Goal: Transaction & Acquisition: Purchase product/service

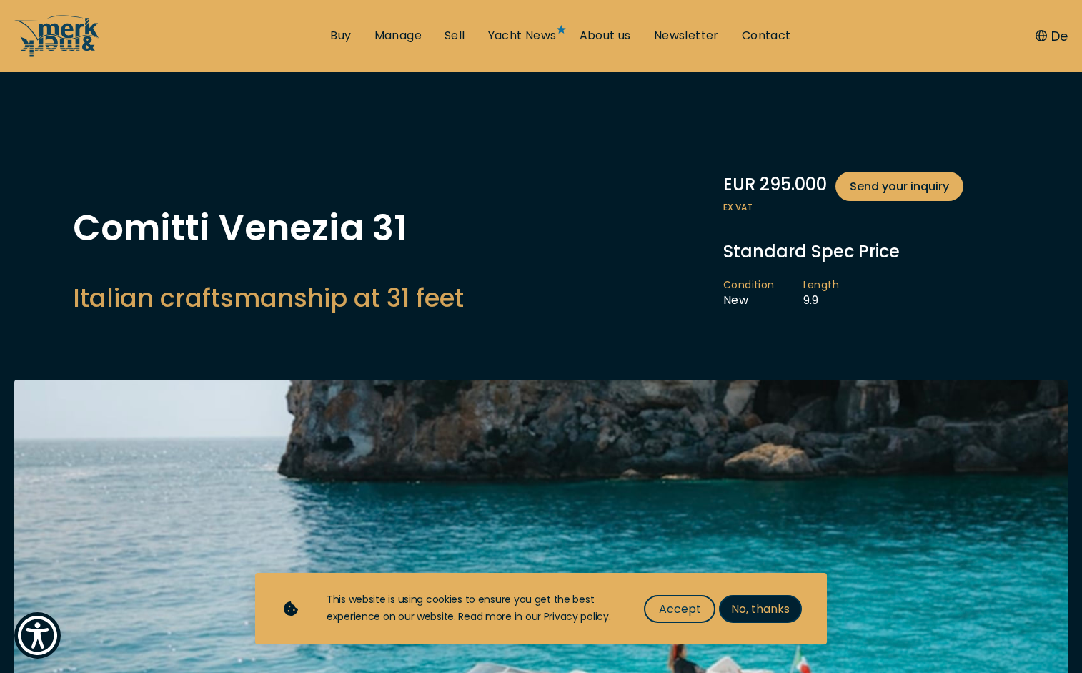
click at [761, 611] on span "No, thanks" at bounding box center [760, 609] width 59 height 18
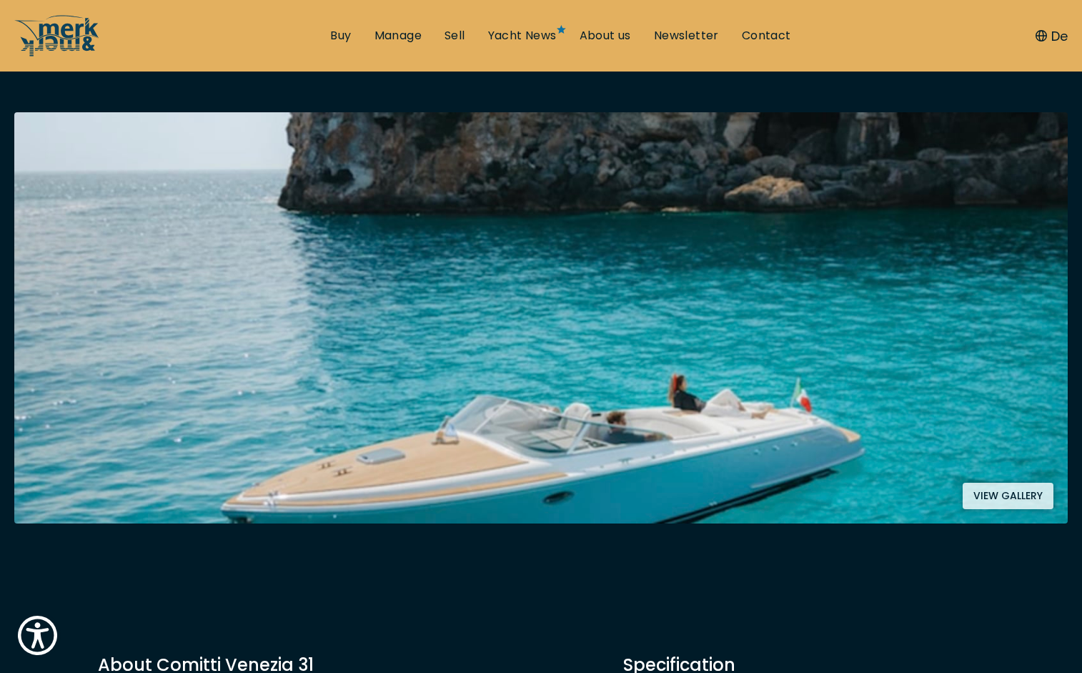
scroll to position [228, 0]
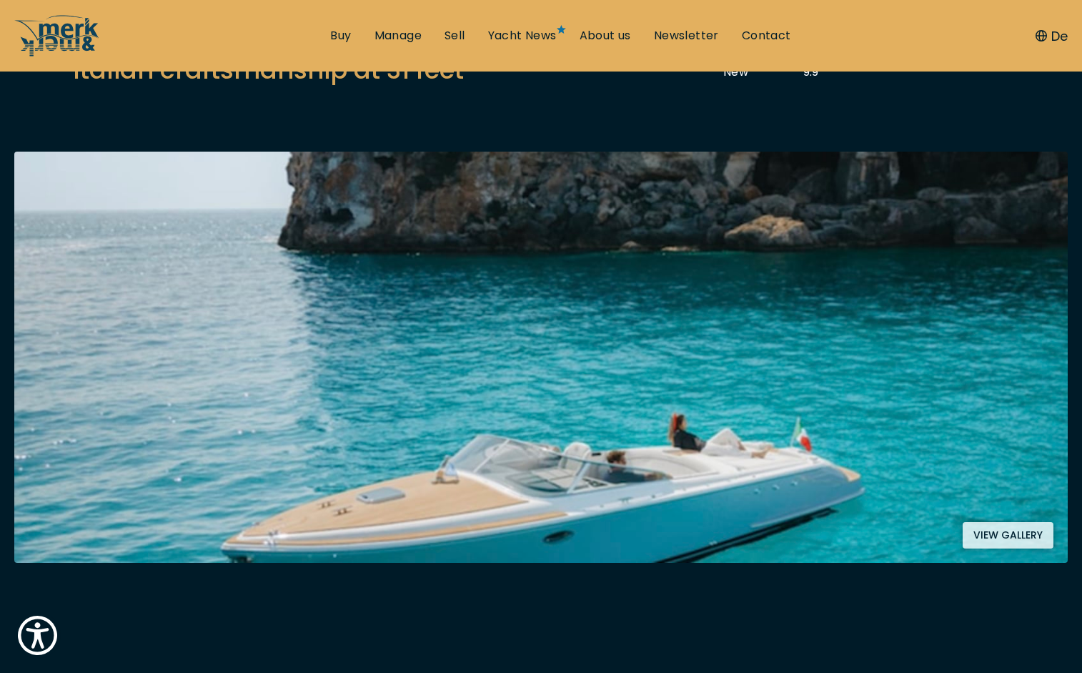
click at [996, 531] on button "View gallery" at bounding box center [1008, 535] width 91 height 26
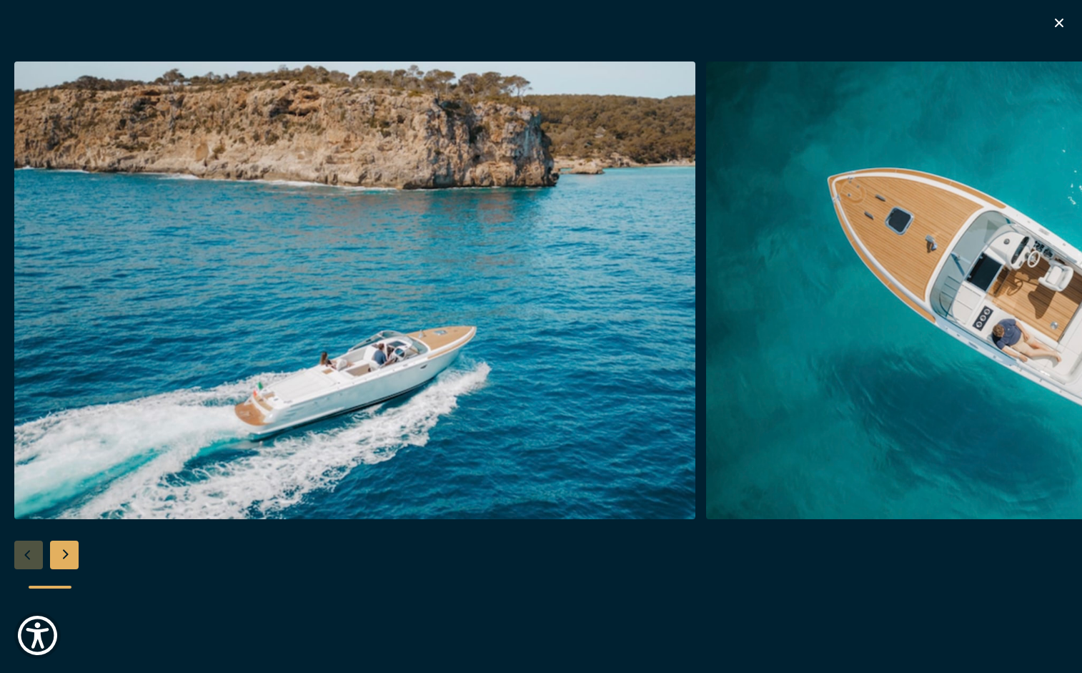
click at [64, 560] on div "Next slide" at bounding box center [64, 554] width 29 height 29
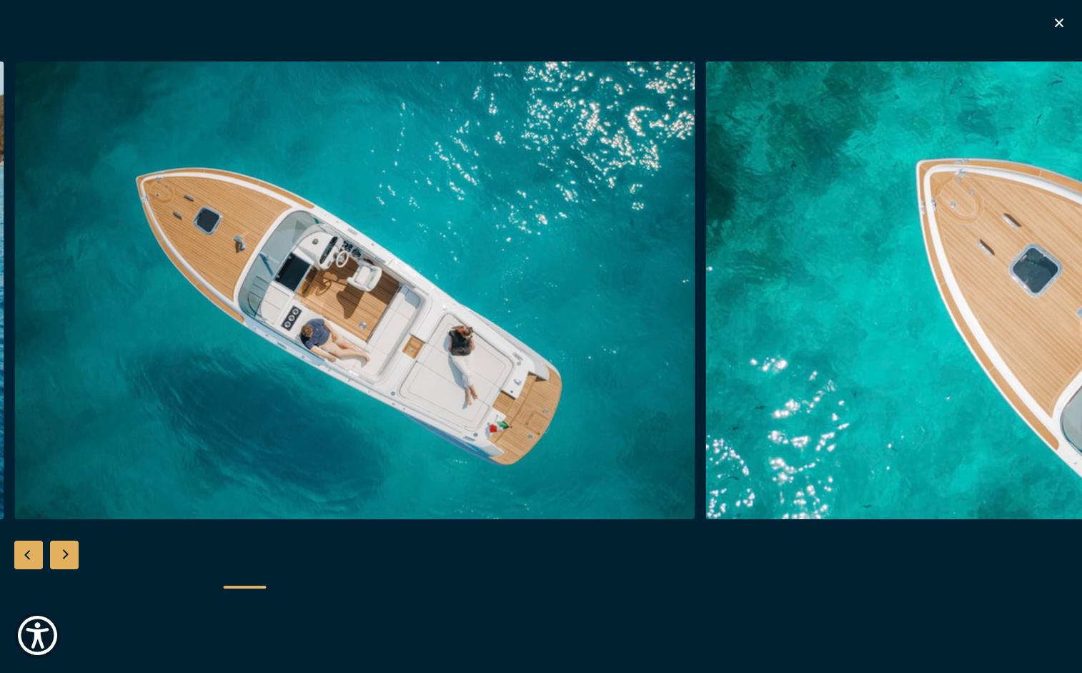
click at [64, 558] on div "Next slide" at bounding box center [64, 554] width 29 height 29
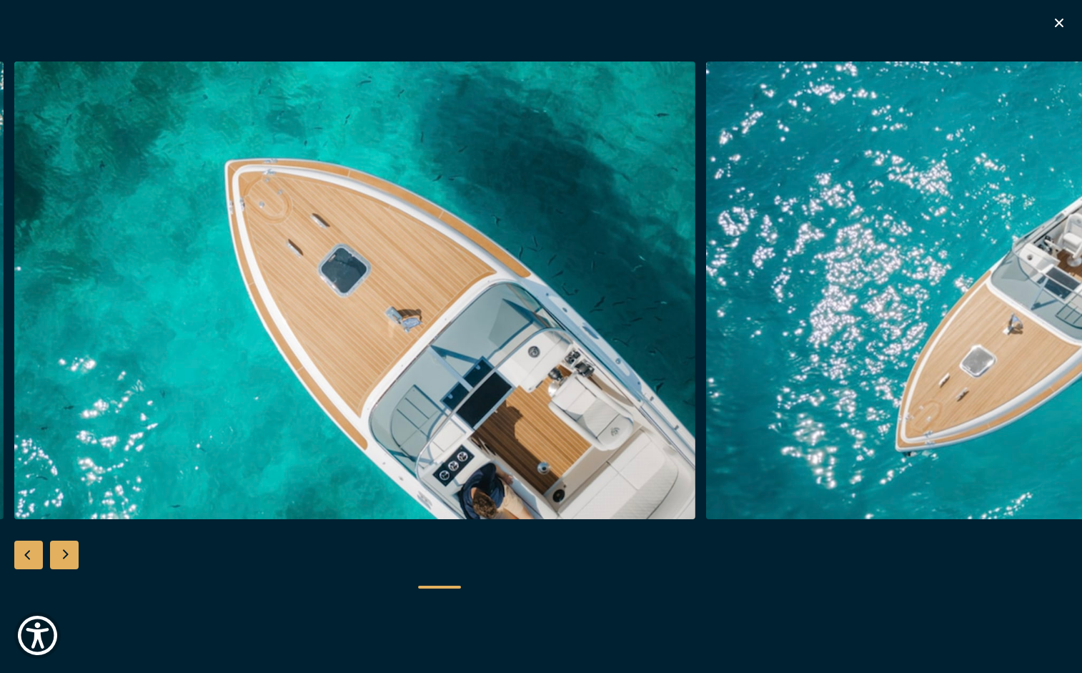
click at [64, 559] on div "Next slide" at bounding box center [64, 554] width 29 height 29
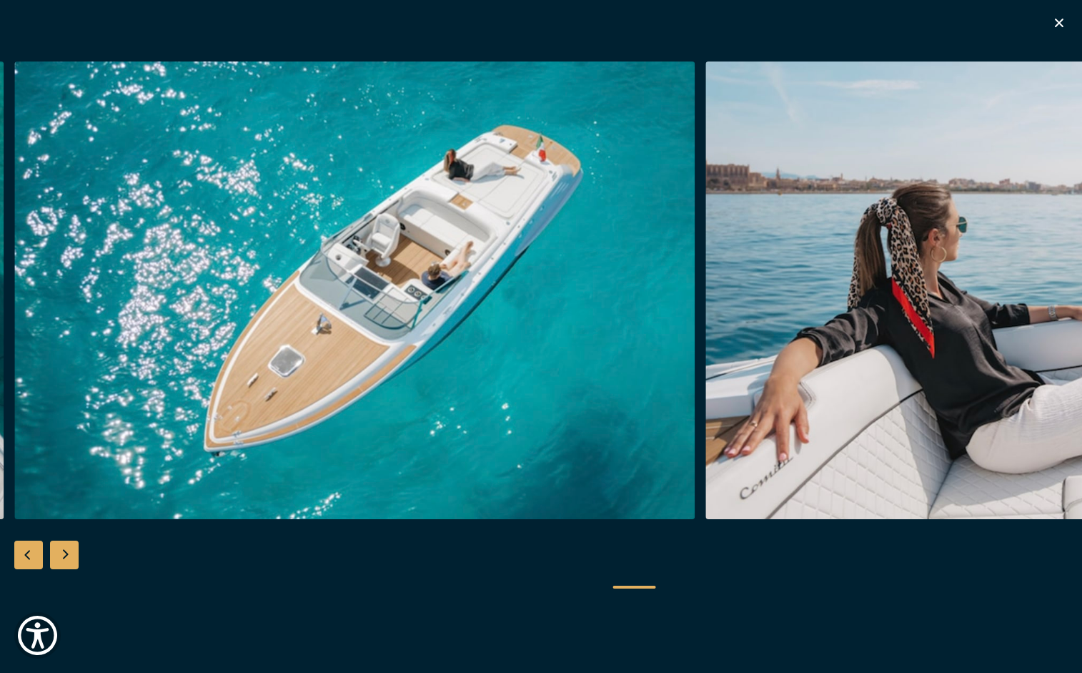
click at [64, 559] on div "Next slide" at bounding box center [64, 554] width 29 height 29
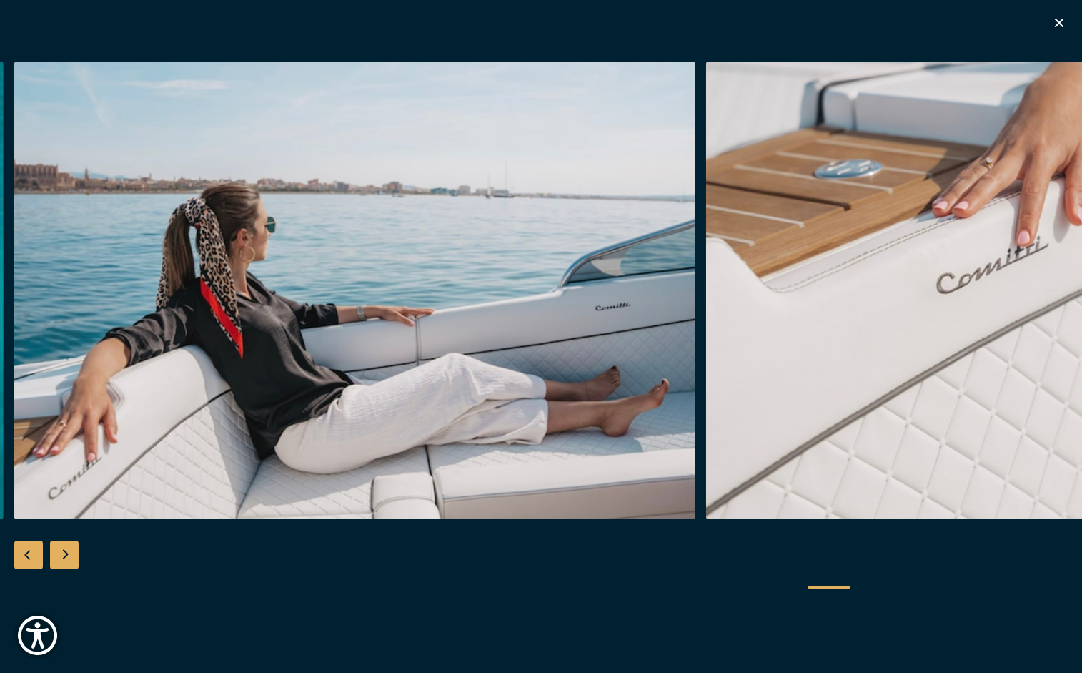
click at [64, 559] on div "Next slide" at bounding box center [64, 554] width 29 height 29
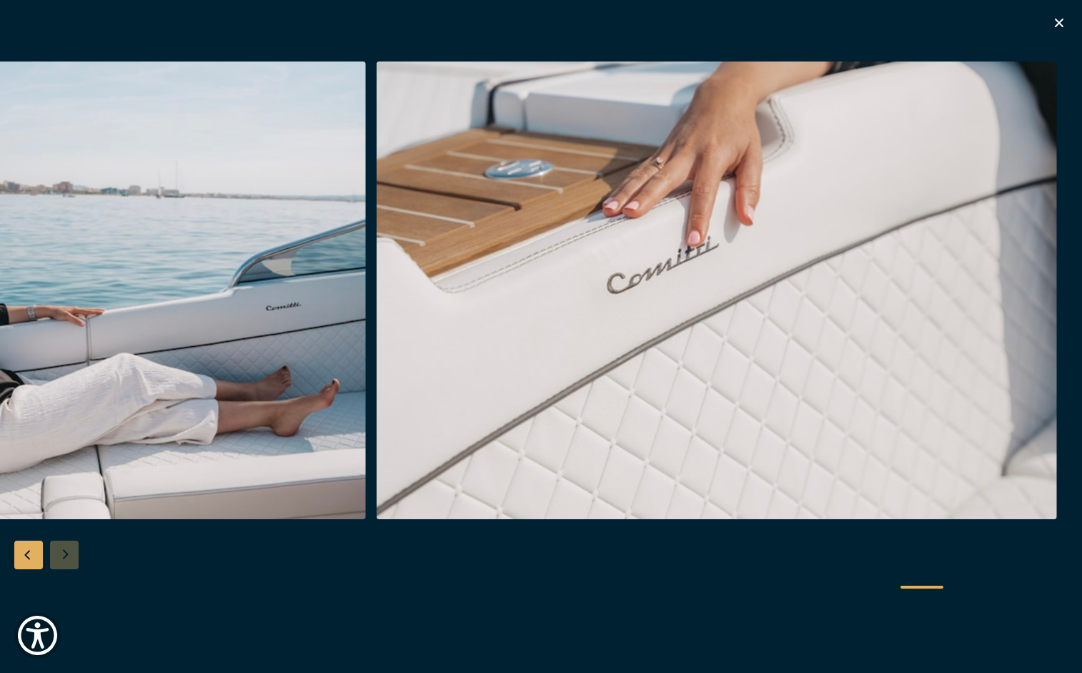
click at [64, 559] on div at bounding box center [541, 336] width 1082 height 550
click at [18, 563] on div "Previous slide" at bounding box center [28, 554] width 29 height 29
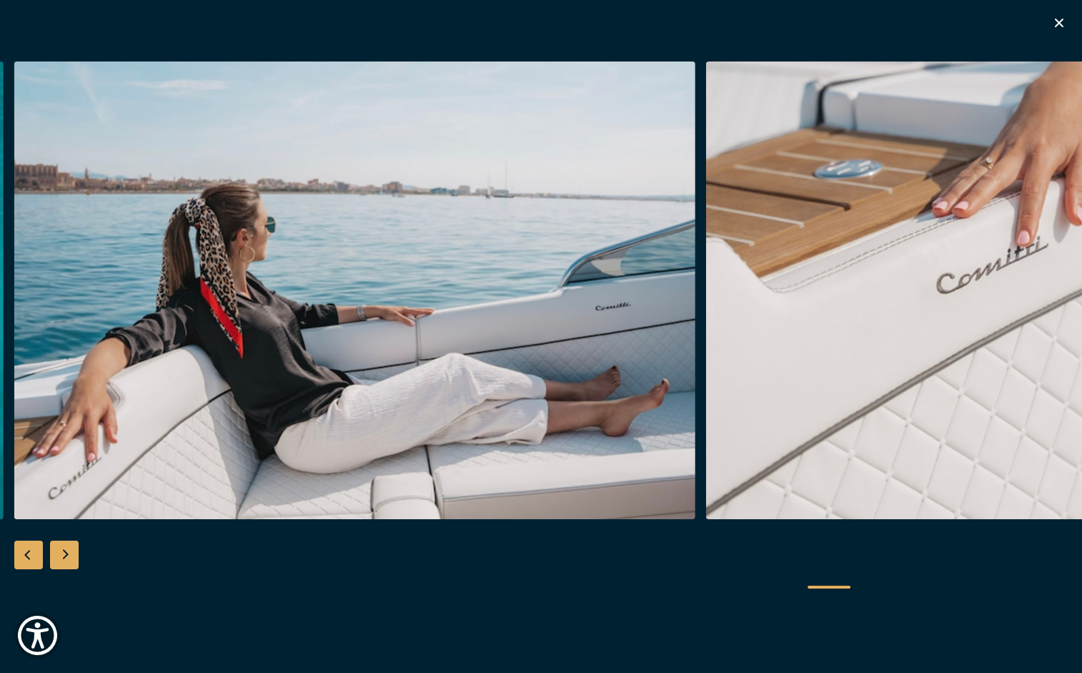
click at [18, 563] on div "Previous slide" at bounding box center [28, 554] width 29 height 29
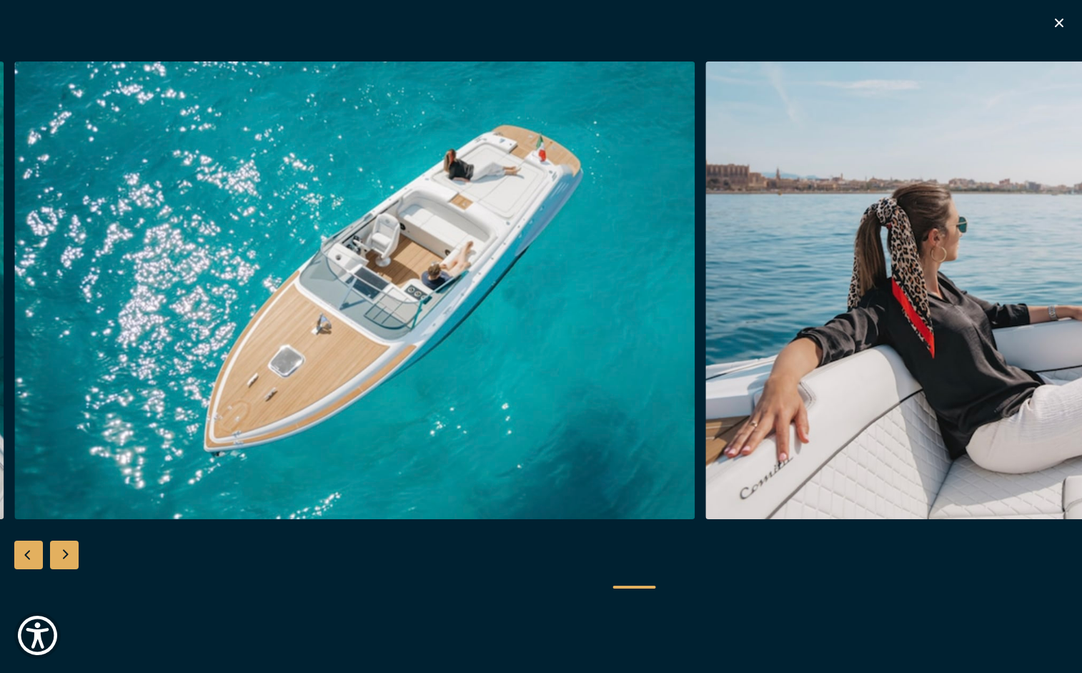
click at [18, 563] on div "Previous slide" at bounding box center [28, 554] width 29 height 29
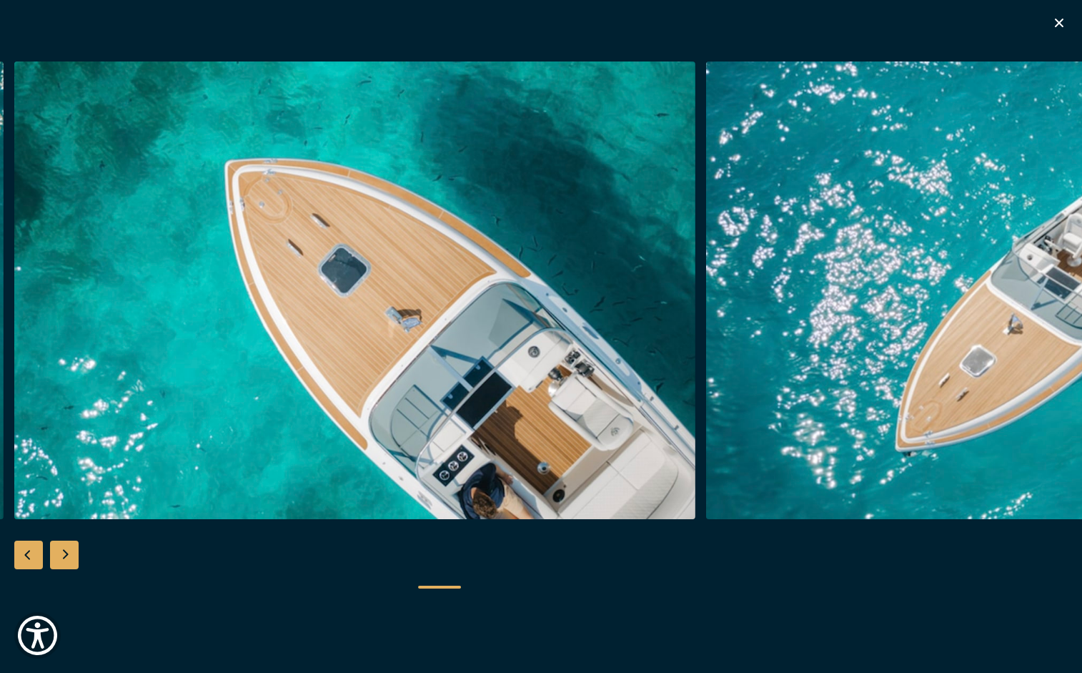
click at [1058, 21] on icon "button" at bounding box center [1059, 23] width 9 height 9
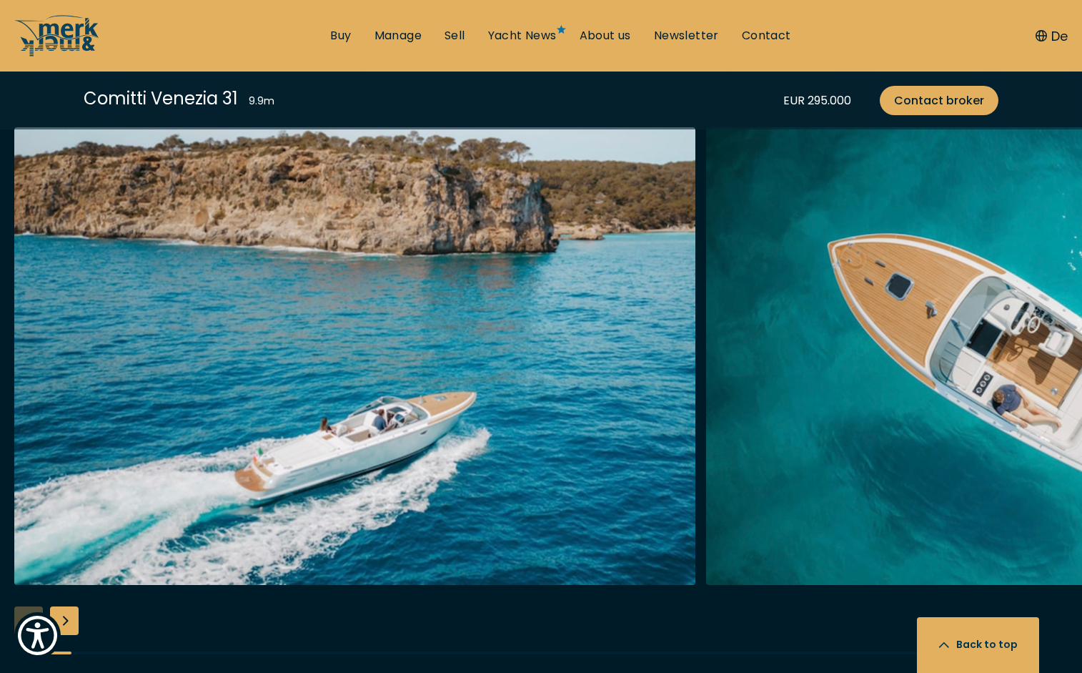
scroll to position [1791, 0]
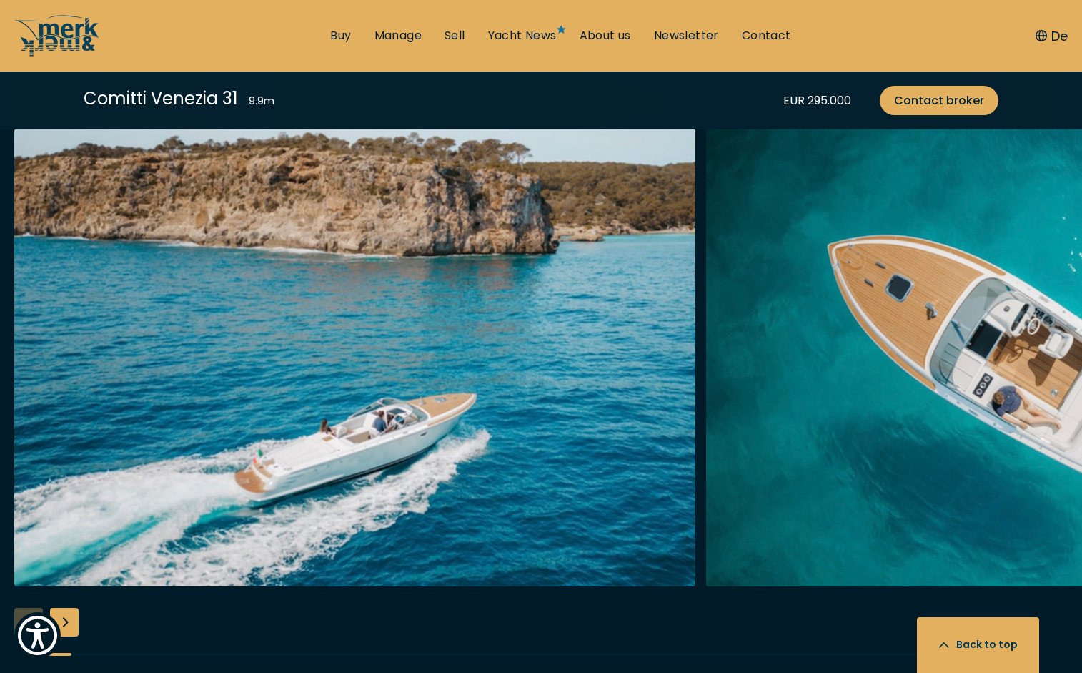
click at [70, 627] on div "Next slide" at bounding box center [64, 622] width 29 height 29
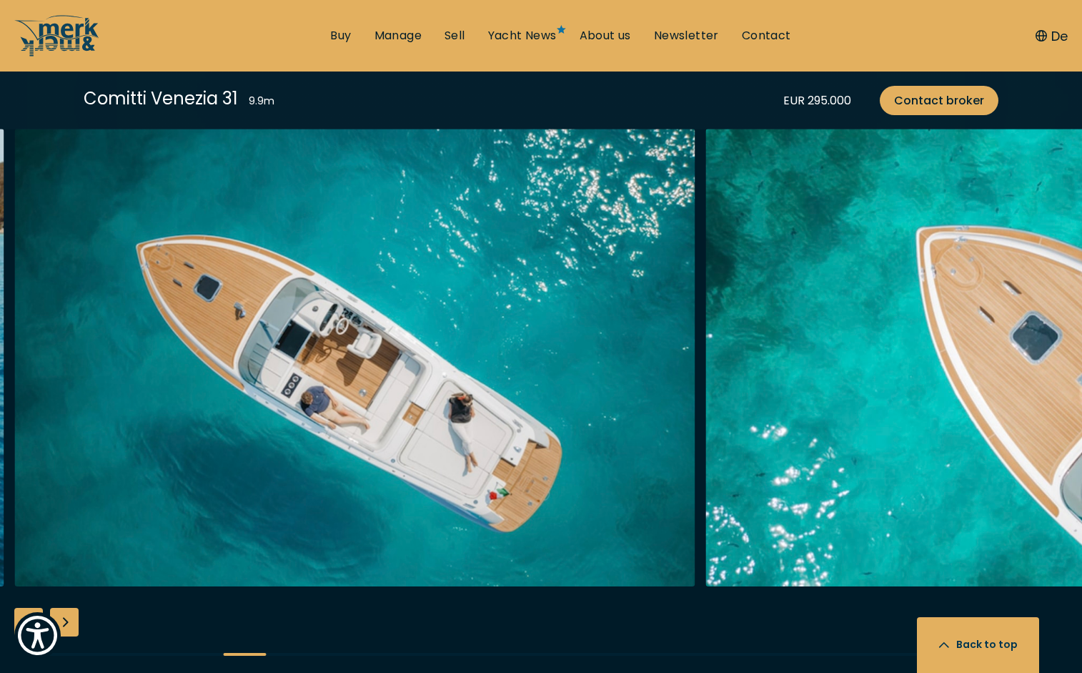
click at [70, 627] on div "Next slide" at bounding box center [64, 622] width 29 height 29
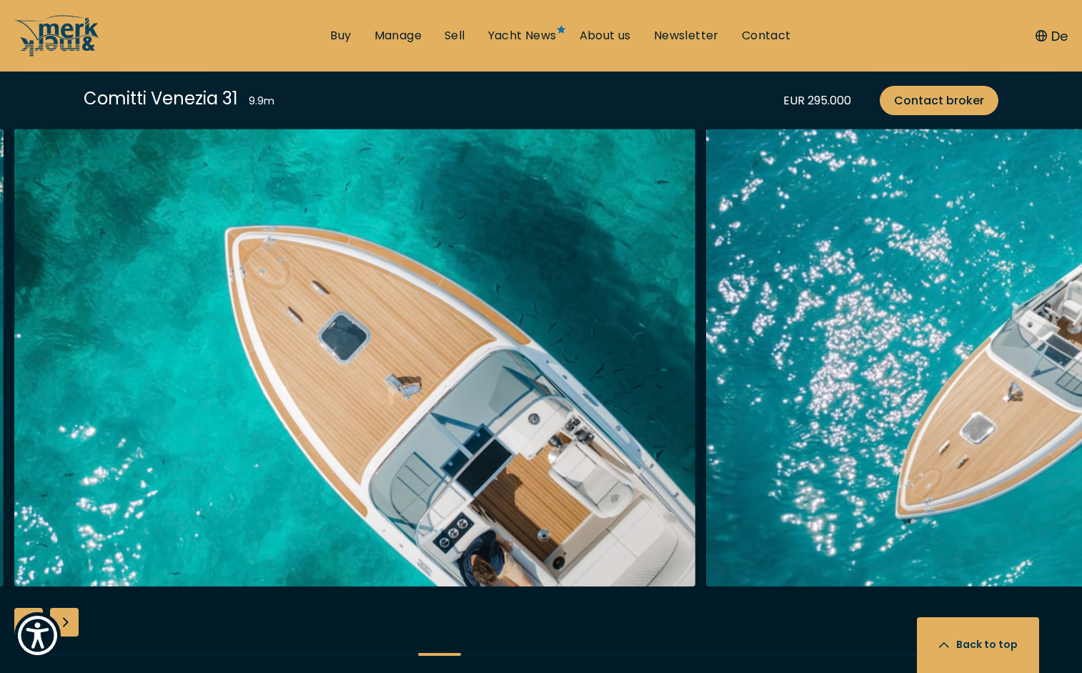
click at [70, 627] on div "Next slide" at bounding box center [64, 622] width 29 height 29
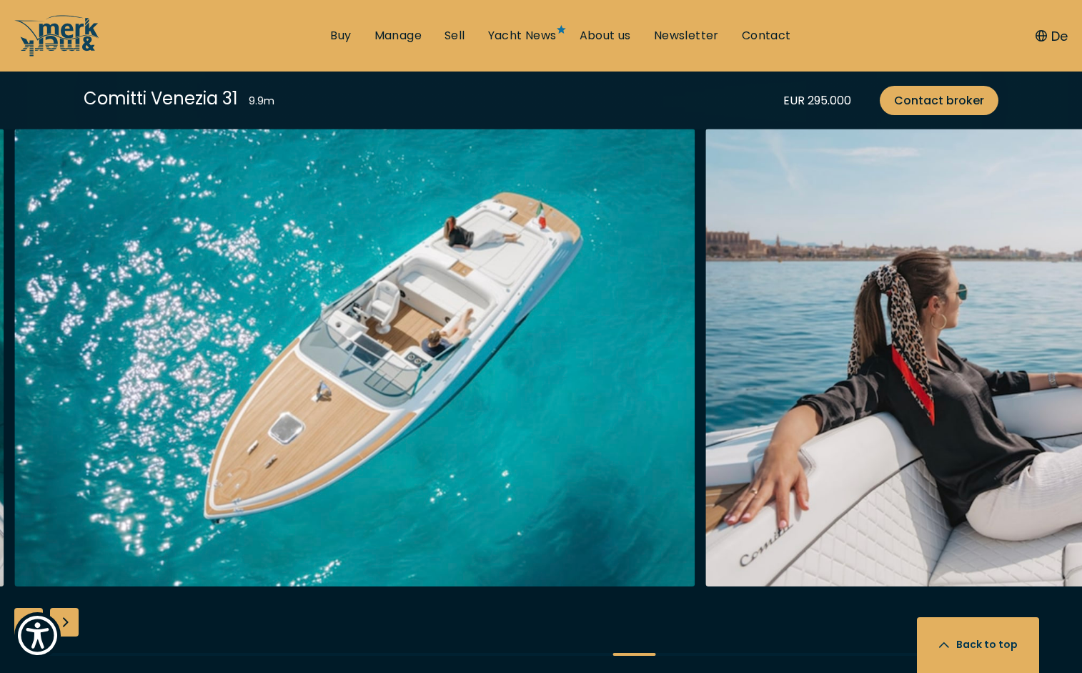
click at [70, 627] on div "Next slide" at bounding box center [64, 622] width 29 height 29
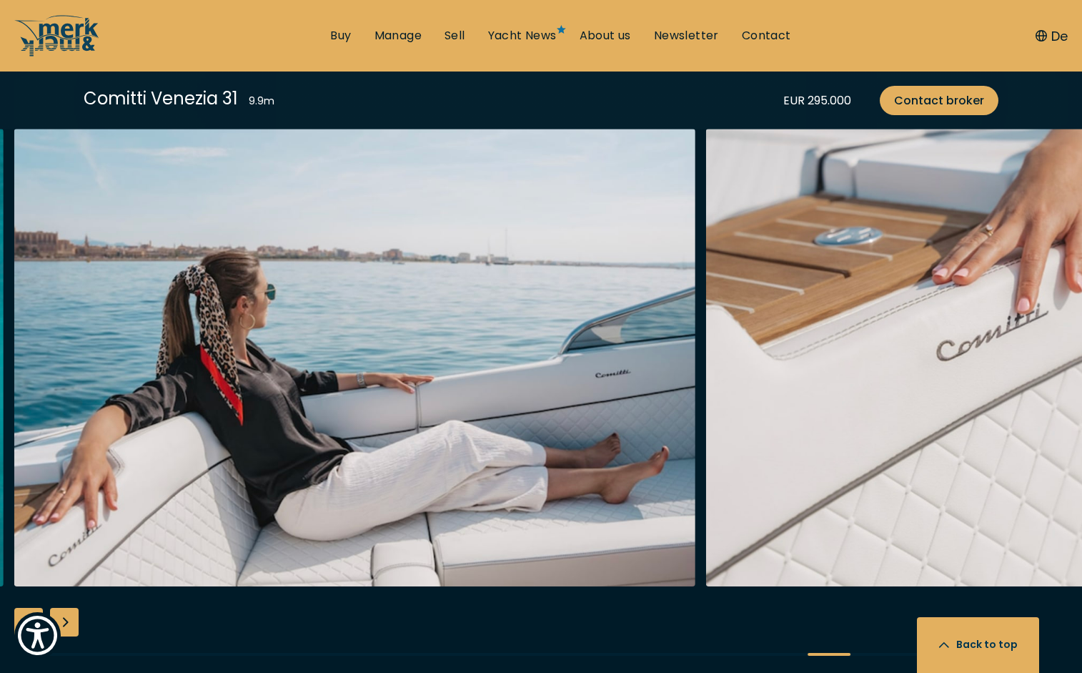
click at [70, 627] on div "Next slide" at bounding box center [64, 622] width 29 height 29
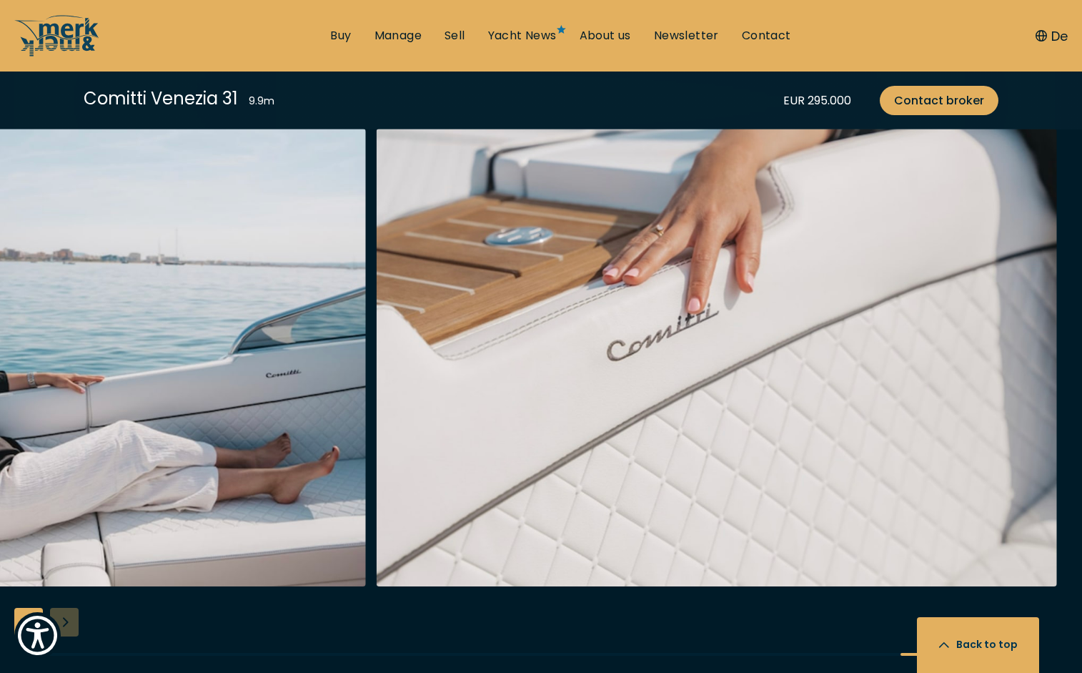
click at [70, 627] on div at bounding box center [541, 404] width 1082 height 550
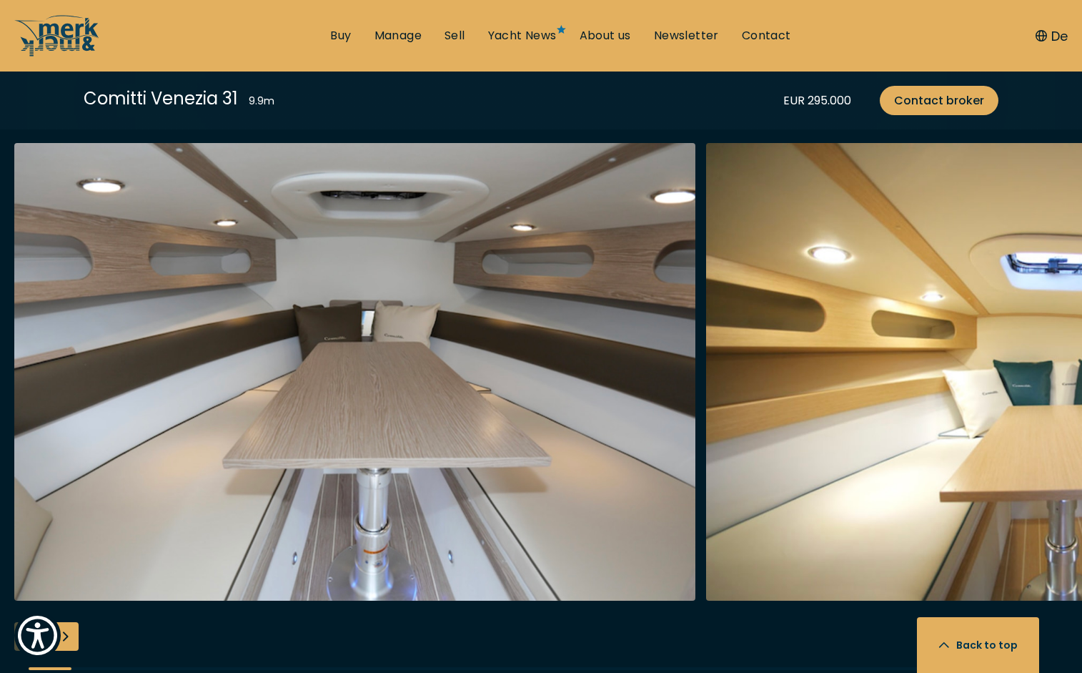
scroll to position [2581, 0]
click at [69, 640] on div "Next slide" at bounding box center [64, 636] width 29 height 29
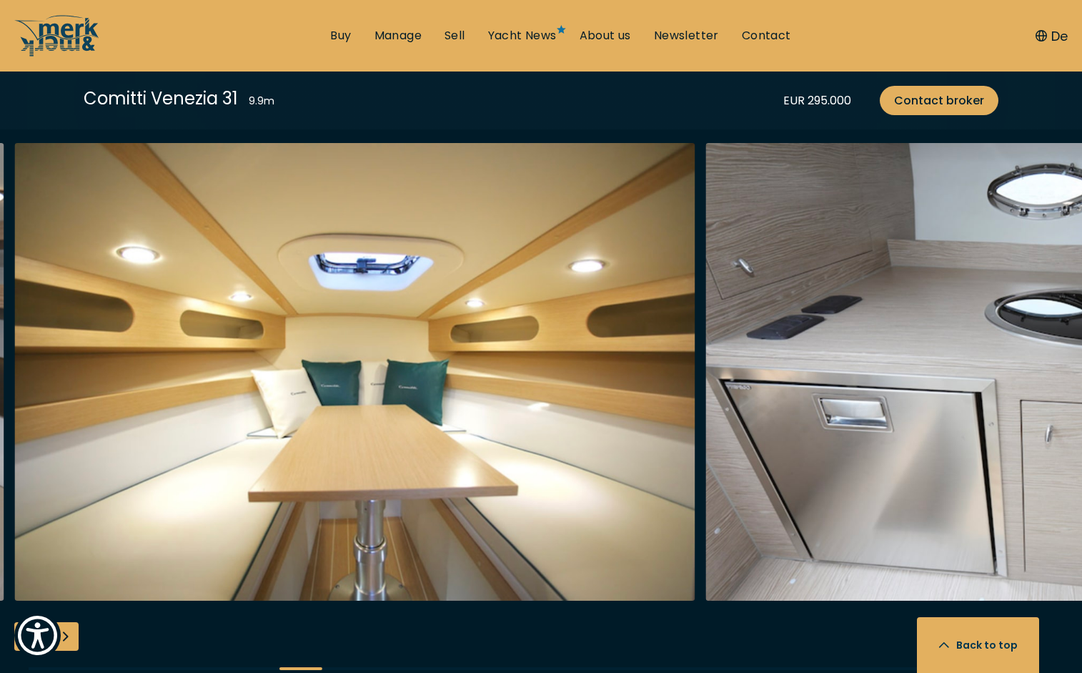
click at [69, 640] on div "Next slide" at bounding box center [64, 636] width 29 height 29
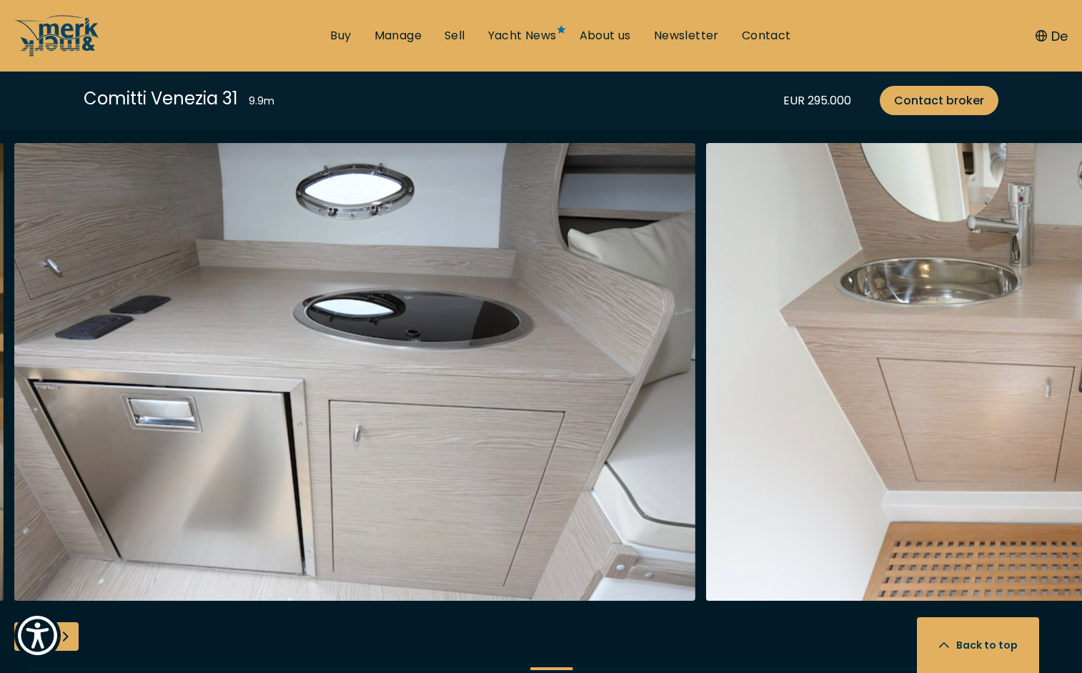
click at [70, 639] on div "Next slide" at bounding box center [64, 636] width 29 height 29
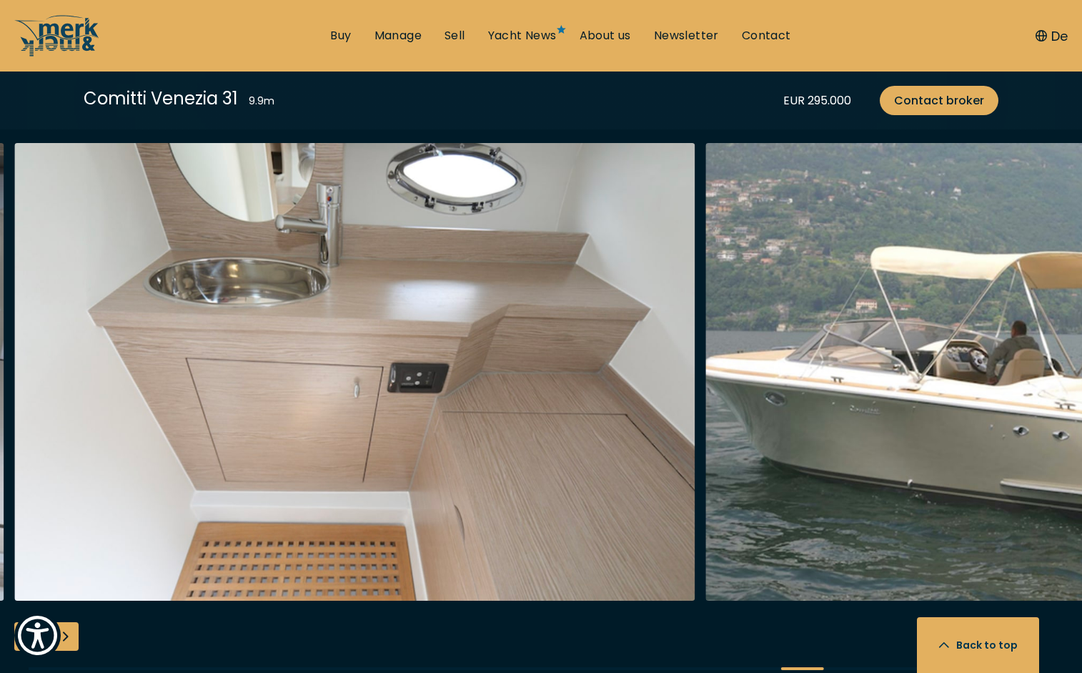
click at [70, 639] on div "Next slide" at bounding box center [64, 636] width 29 height 29
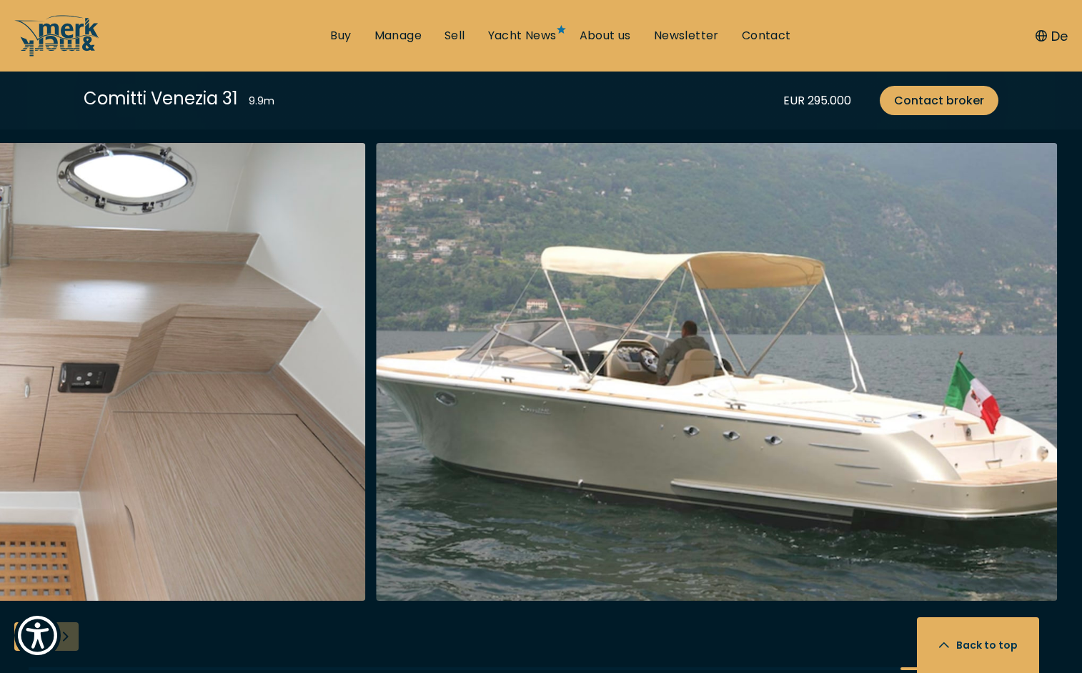
click at [70, 639] on div at bounding box center [541, 418] width 1082 height 550
